Goal: Obtain resource: Download file/media

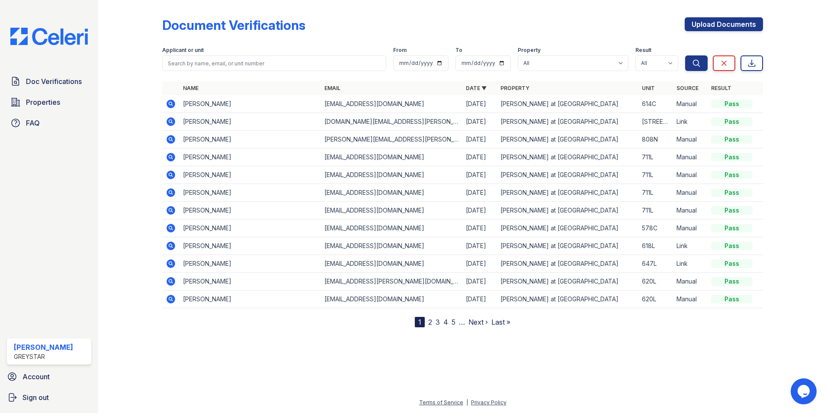
click at [432, 323] on link "2" at bounding box center [430, 322] width 4 height 9
click at [435, 320] on link "1" at bounding box center [435, 322] width 3 height 9
click at [442, 321] on nav "1 2 3 4 5 … Next › Last »" at bounding box center [463, 322] width 96 height 10
click at [432, 320] on nav "1 2 3 4 5 … Next › Last »" at bounding box center [463, 322] width 96 height 10
click at [429, 322] on link "2" at bounding box center [430, 322] width 4 height 9
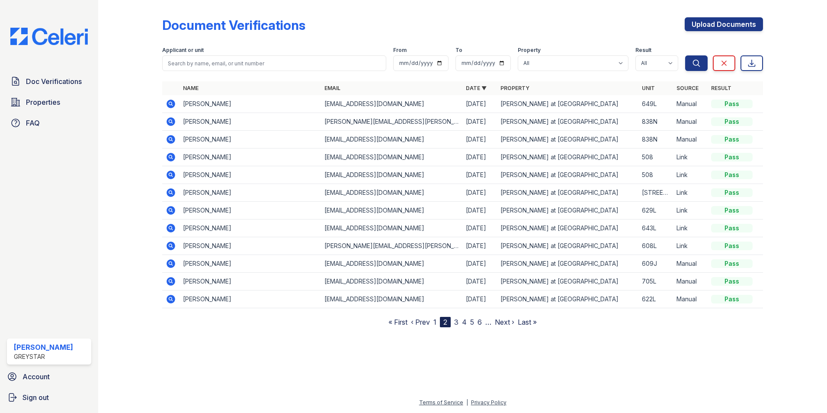
click at [175, 103] on icon at bounding box center [171, 104] width 9 height 9
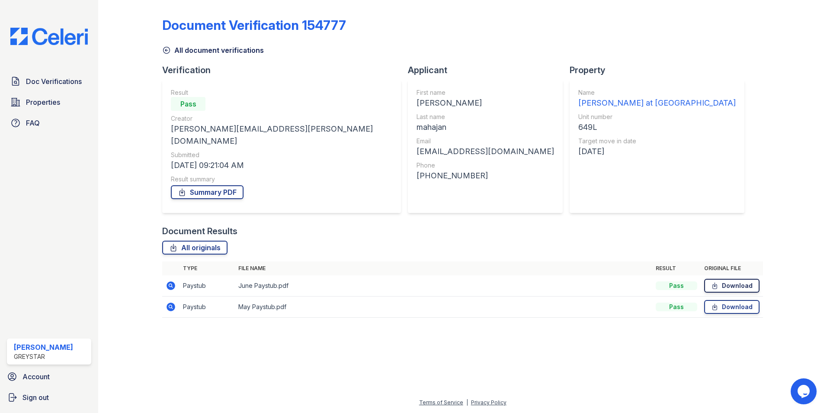
click at [717, 281] on icon at bounding box center [714, 285] width 7 height 9
click at [717, 302] on icon at bounding box center [714, 306] width 7 height 9
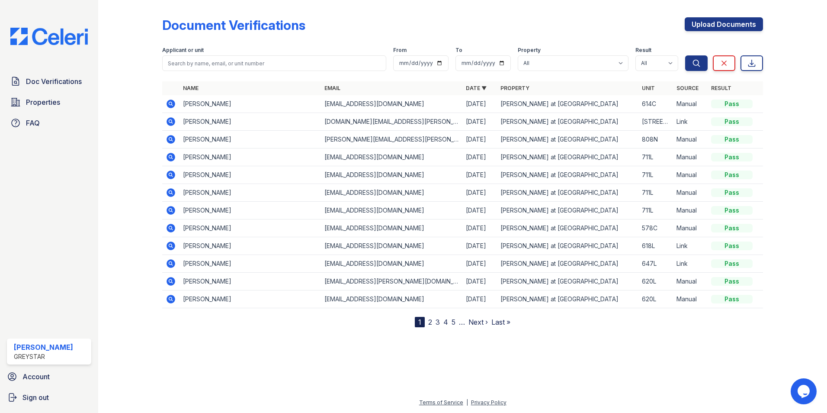
click at [432, 321] on link "2" at bounding box center [430, 322] width 4 height 9
click at [458, 323] on link "3" at bounding box center [456, 322] width 4 height 9
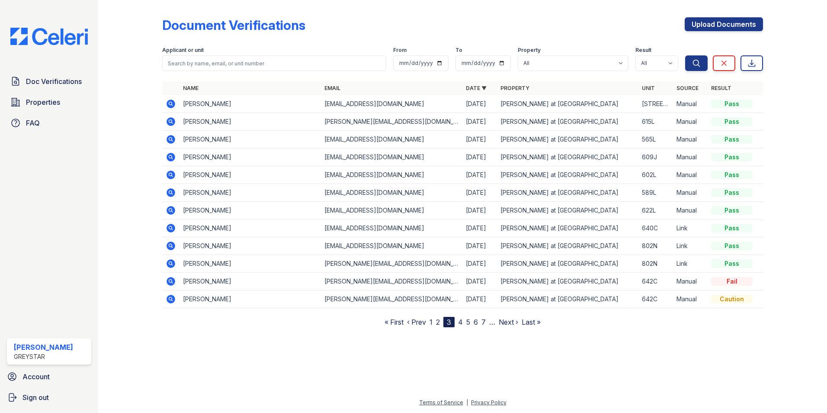
click at [459, 323] on link "4" at bounding box center [460, 322] width 5 height 9
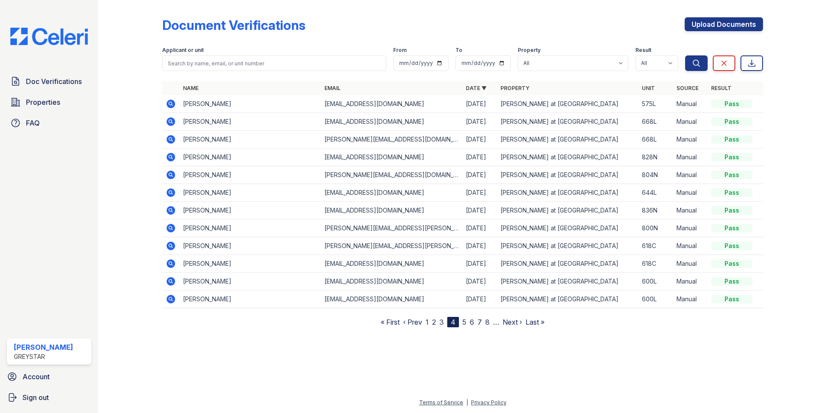
click at [433, 325] on link "2" at bounding box center [434, 322] width 4 height 9
click at [435, 322] on link "1" at bounding box center [435, 322] width 3 height 9
click at [430, 320] on link "2" at bounding box center [430, 322] width 4 height 9
click at [173, 280] on icon at bounding box center [171, 281] width 9 height 9
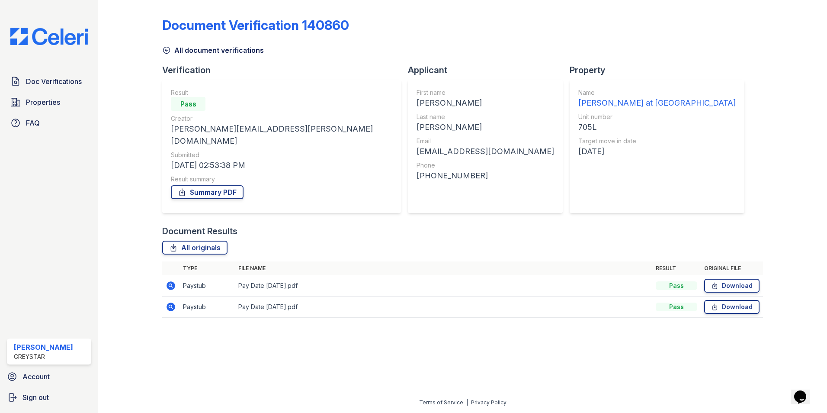
click at [716, 275] on td "Download" at bounding box center [732, 285] width 62 height 21
click at [716, 279] on link "Download" at bounding box center [732, 286] width 55 height 14
click at [716, 304] on icon at bounding box center [715, 307] width 4 height 6
click at [730, 279] on link "Download" at bounding box center [732, 286] width 55 height 14
click at [45, 76] on link "Doc Verifications" at bounding box center [49, 81] width 84 height 17
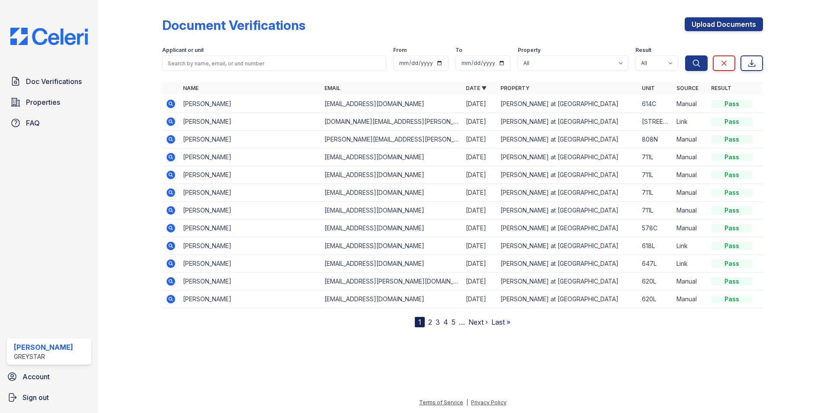
click at [430, 321] on link "2" at bounding box center [430, 322] width 4 height 9
click at [459, 321] on link "3" at bounding box center [456, 322] width 4 height 9
click at [464, 320] on nav "« First ‹ Prev 1 2 3 4 5 6 7 … Next › Last »" at bounding box center [463, 322] width 156 height 10
click at [463, 321] on link "4" at bounding box center [460, 322] width 5 height 9
